Goal: Task Accomplishment & Management: Manage account settings

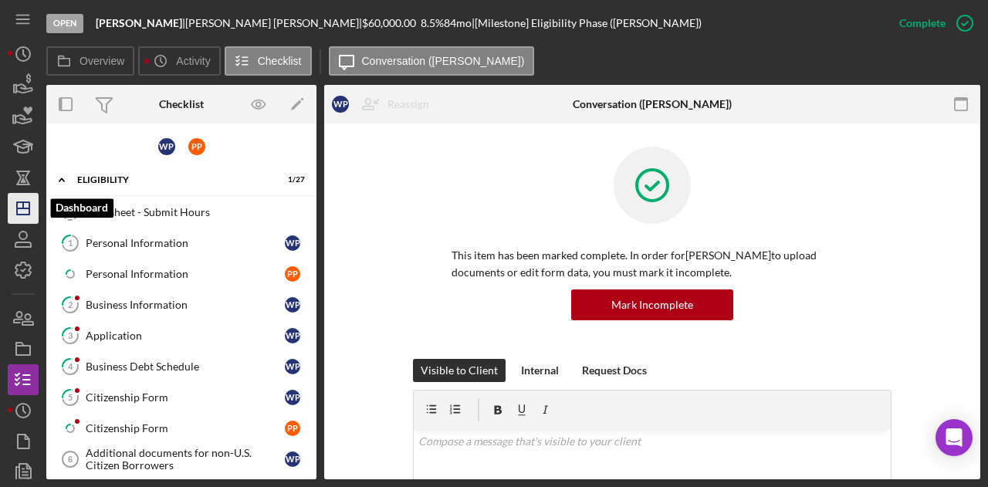
click at [25, 205] on icon "Icon/Dashboard" at bounding box center [23, 208] width 39 height 39
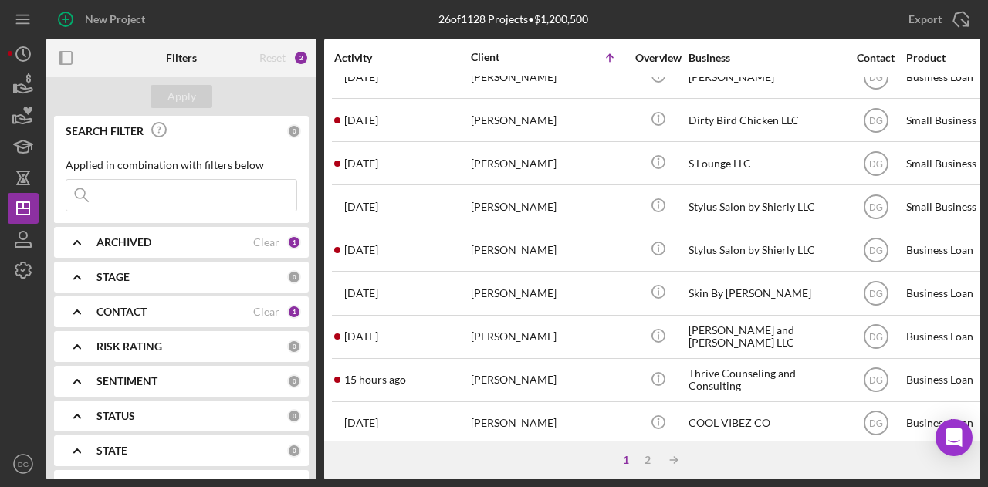
scroll to position [689, 0]
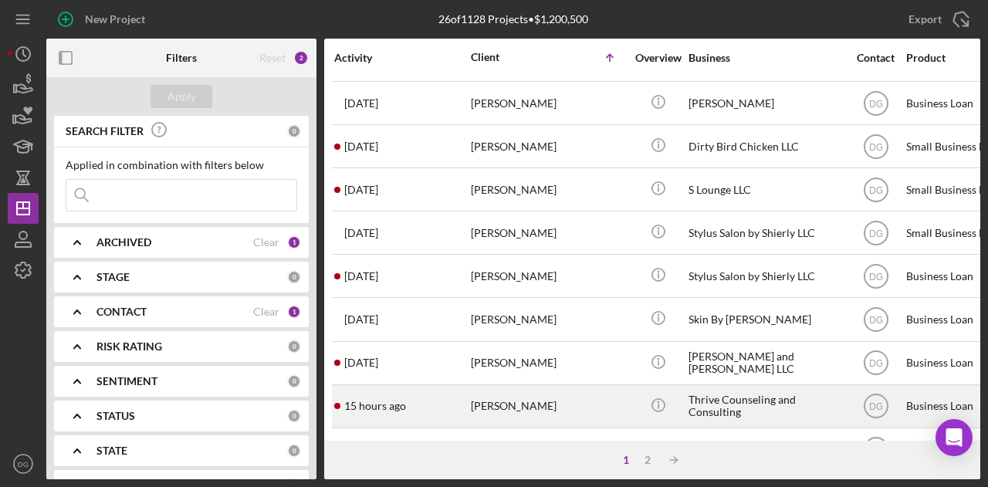
click at [706, 389] on div "Thrive Counseling and Consulting" at bounding box center [766, 406] width 154 height 41
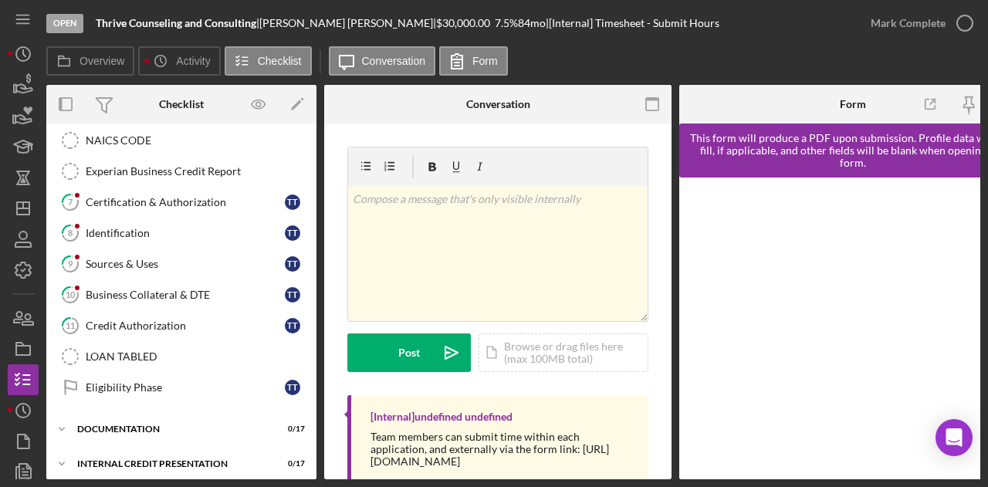
scroll to position [380, 0]
click at [121, 411] on div "Icon/Expander documentation 0 / 17" at bounding box center [181, 426] width 270 height 31
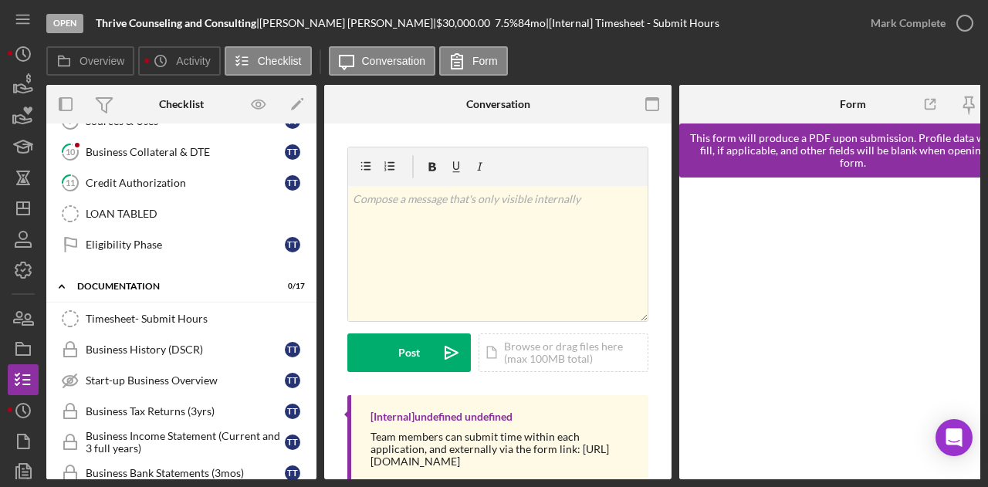
scroll to position [516, 0]
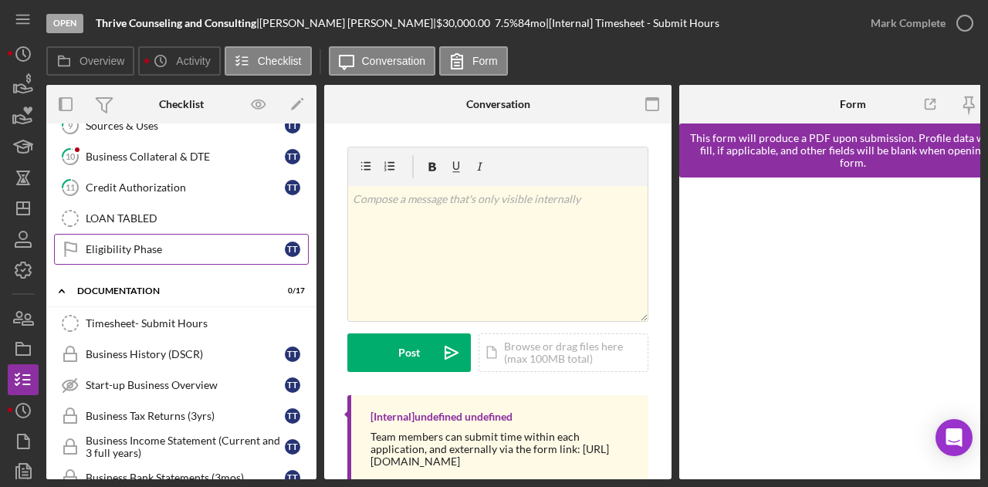
click at [142, 245] on link "Eligibility Phase Eligibility Phase T T" at bounding box center [181, 249] width 255 height 31
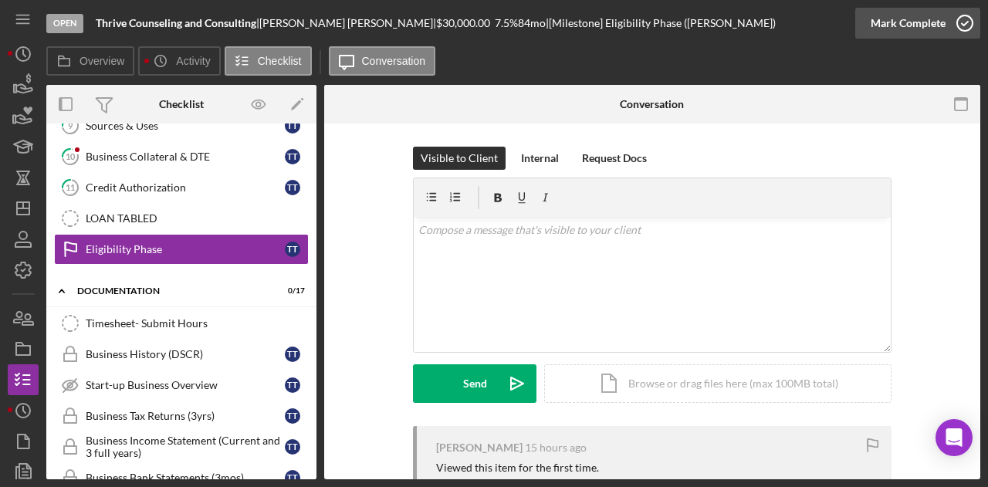
click at [901, 22] on div "Mark Complete" at bounding box center [908, 23] width 75 height 31
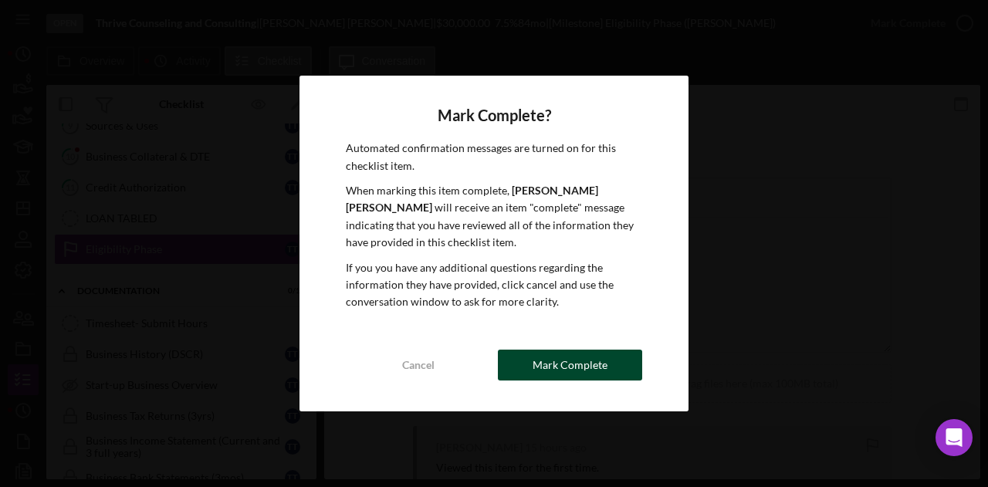
click at [587, 364] on div "Mark Complete" at bounding box center [570, 365] width 75 height 31
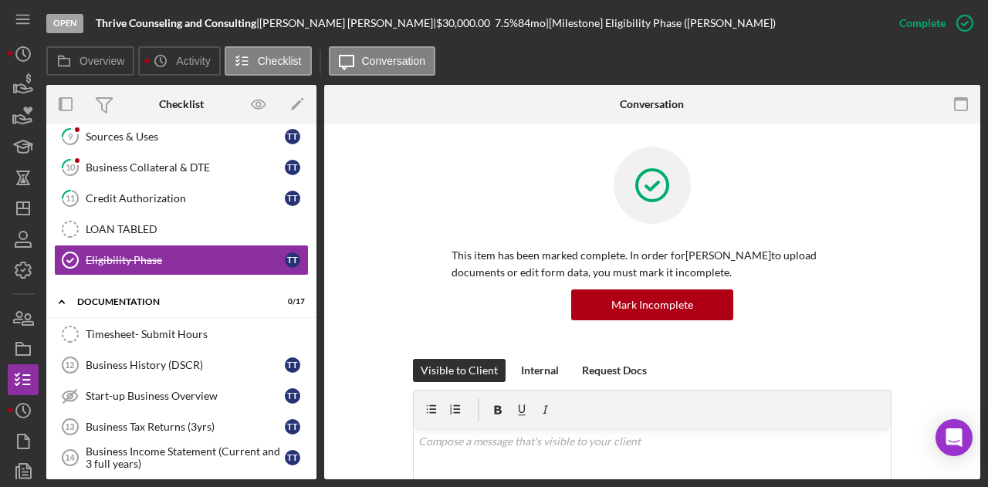
scroll to position [486, 0]
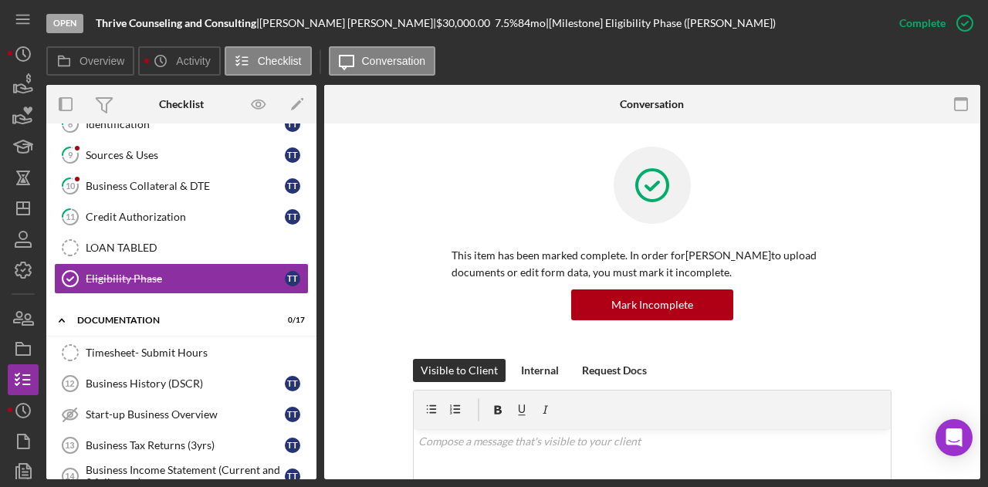
click at [25, 200] on icon "Icon/Dashboard" at bounding box center [23, 208] width 39 height 39
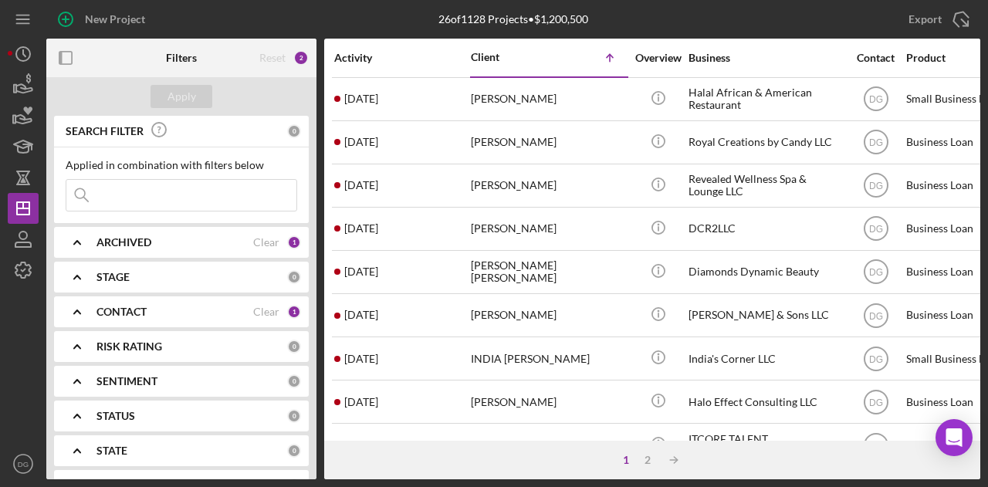
click at [360, 56] on div "Activity" at bounding box center [401, 58] width 135 height 12
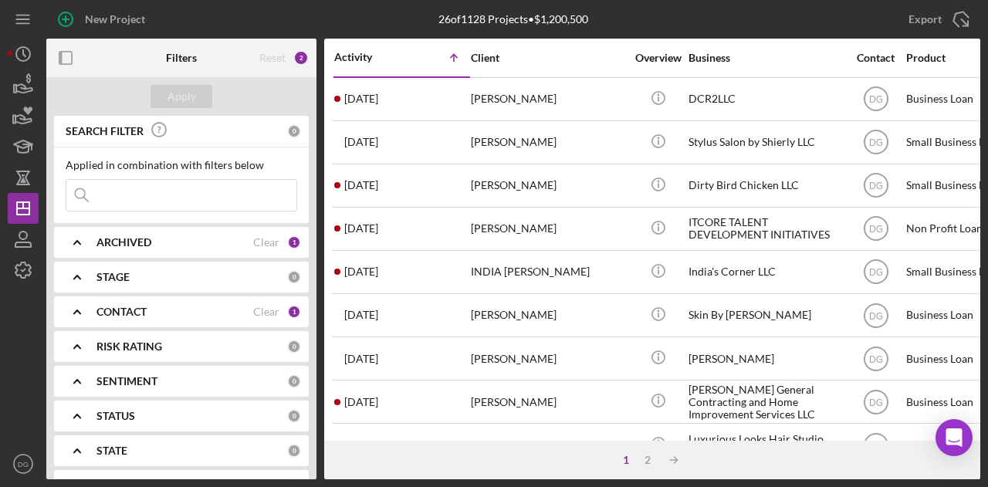
click at [357, 57] on div "Activity" at bounding box center [368, 57] width 68 height 12
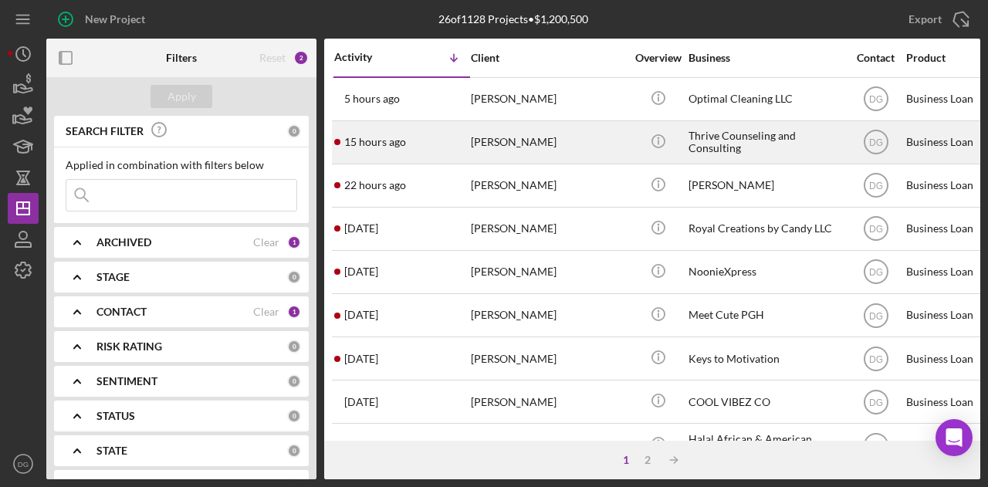
click at [712, 140] on div "Thrive Counseling and Consulting" at bounding box center [766, 142] width 154 height 41
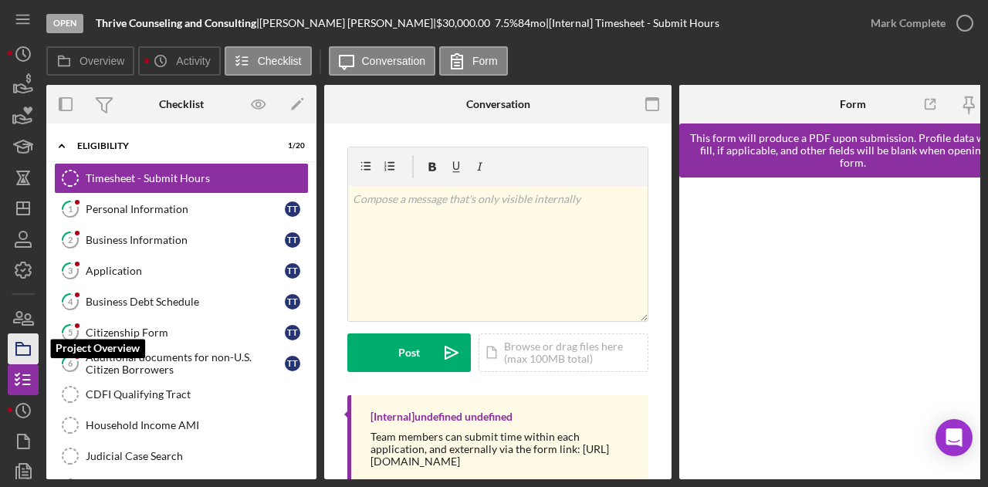
click at [25, 346] on rect "button" at bounding box center [23, 350] width 14 height 9
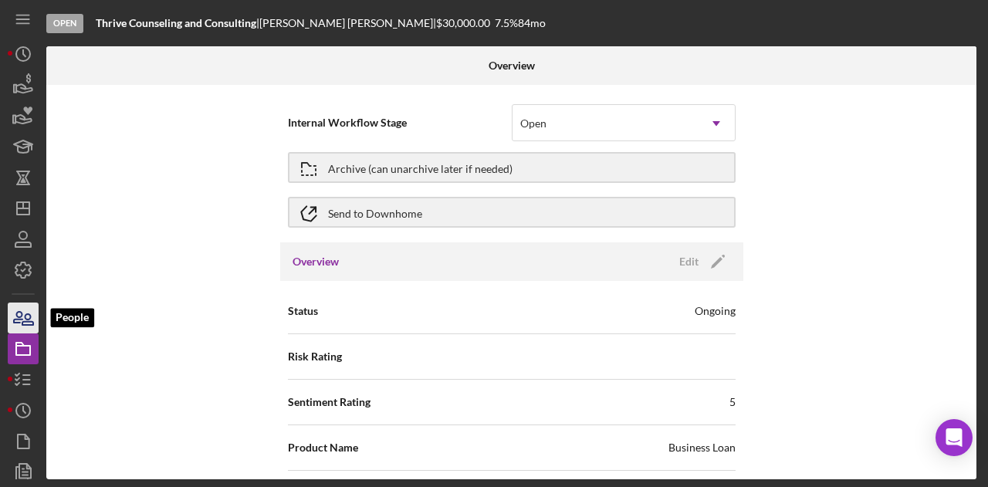
click at [26, 318] on icon "button" at bounding box center [27, 319] width 11 height 11
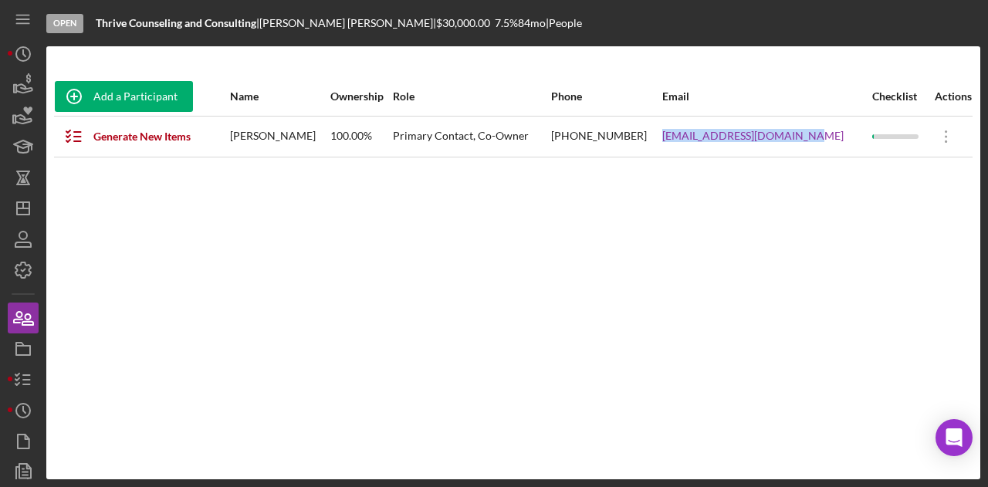
drag, startPoint x: 838, startPoint y: 140, endPoint x: 685, endPoint y: 137, distance: 152.1
click at [685, 137] on tr "Generate New Items [PERSON_NAME] 100.00% Primary Contact, Co-Owner [PHONE_NUMBE…" at bounding box center [513, 136] width 919 height 41
copy tr "[EMAIL_ADDRESS][DOMAIN_NAME]"
